Goal: Task Accomplishment & Management: Use online tool/utility

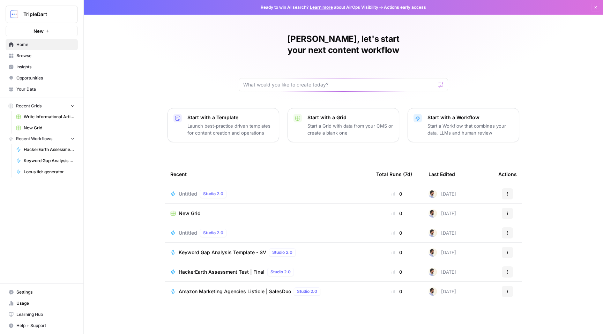
click at [192, 190] on span "Untitled" at bounding box center [188, 193] width 18 height 7
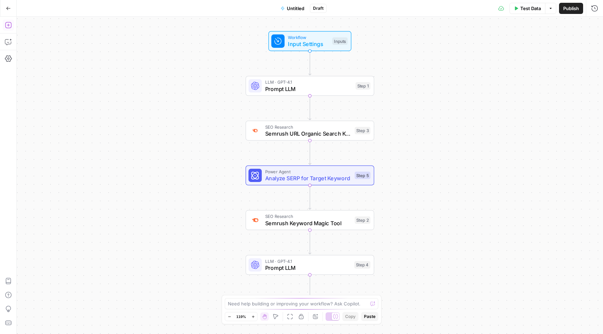
click at [10, 27] on icon "button" at bounding box center [8, 25] width 7 height 7
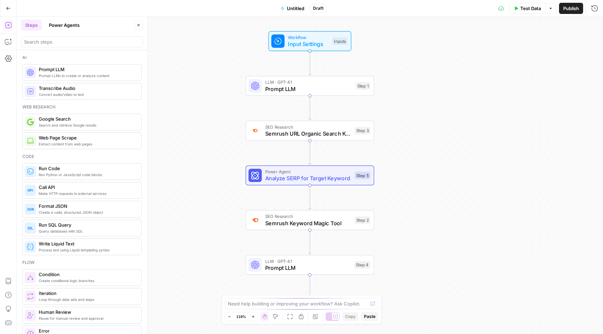
click at [62, 25] on button "Power Agents" at bounding box center [64, 25] width 39 height 11
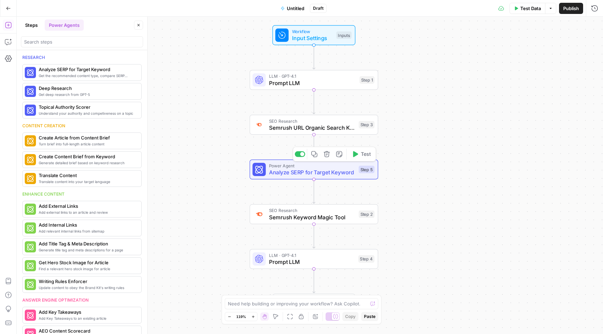
click at [273, 171] on span "Analyze SERP for Target Keyword" at bounding box center [312, 172] width 86 height 8
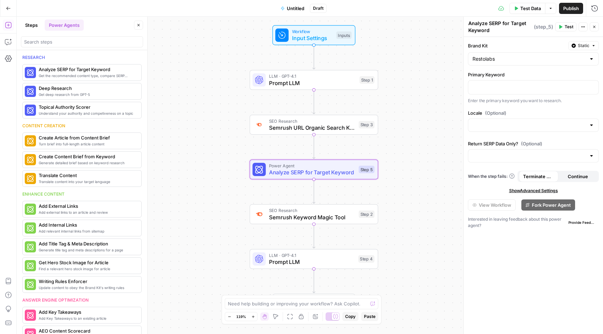
click at [592, 24] on button "Close" at bounding box center [594, 26] width 9 height 9
